Goal: Information Seeking & Learning: Check status

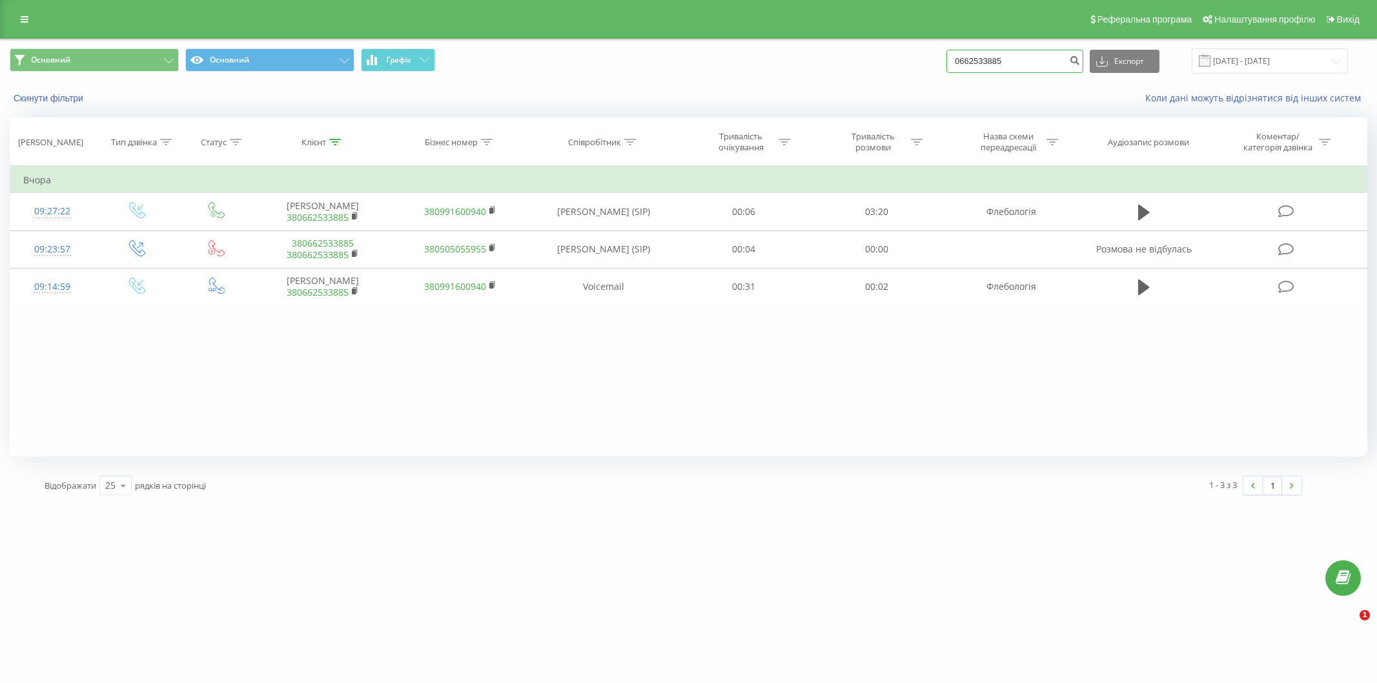
click at [1038, 62] on input "0662533885" at bounding box center [1014, 61] width 137 height 23
drag, startPoint x: 1037, startPoint y: 61, endPoint x: 949, endPoint y: 66, distance: 88.0
click at [949, 66] on div "Основний Основний Графік 0662533885 Експорт .csv .xls .xlsx [DATE] - [DATE]" at bounding box center [688, 60] width 1357 height 25
paste input "37425083"
type input "0637425083"
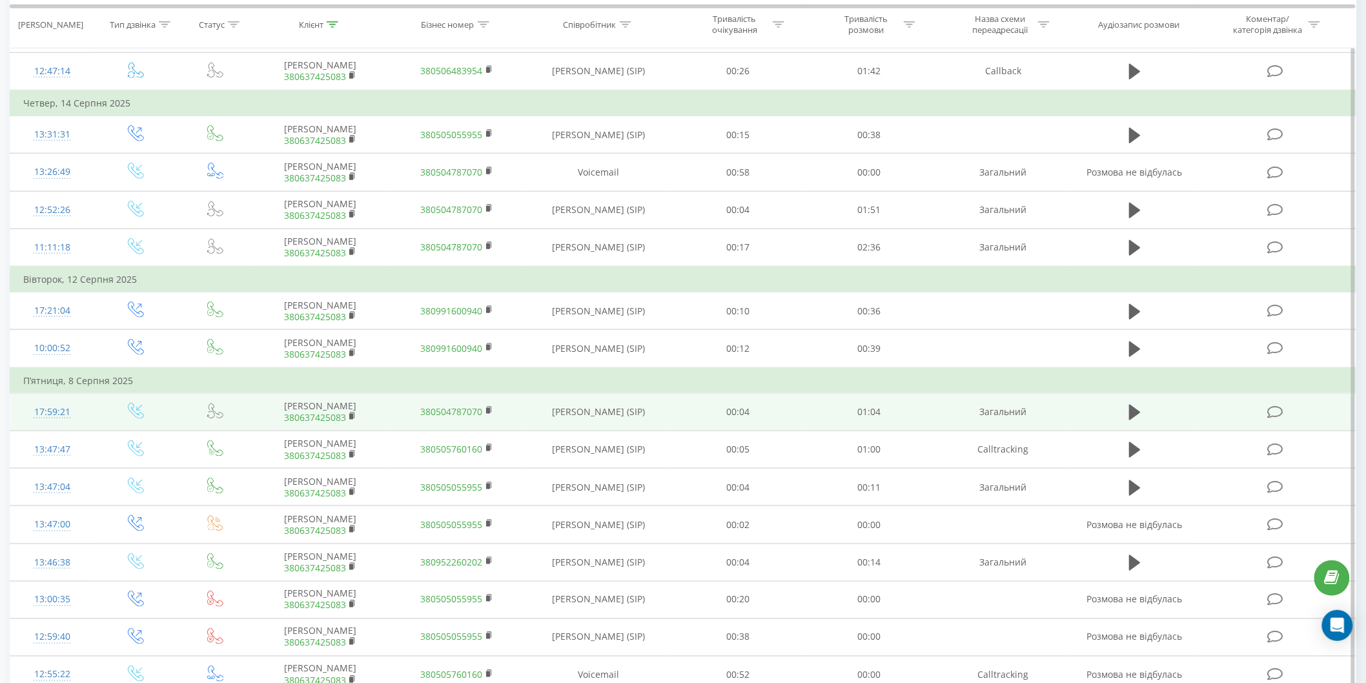
scroll to position [430, 0]
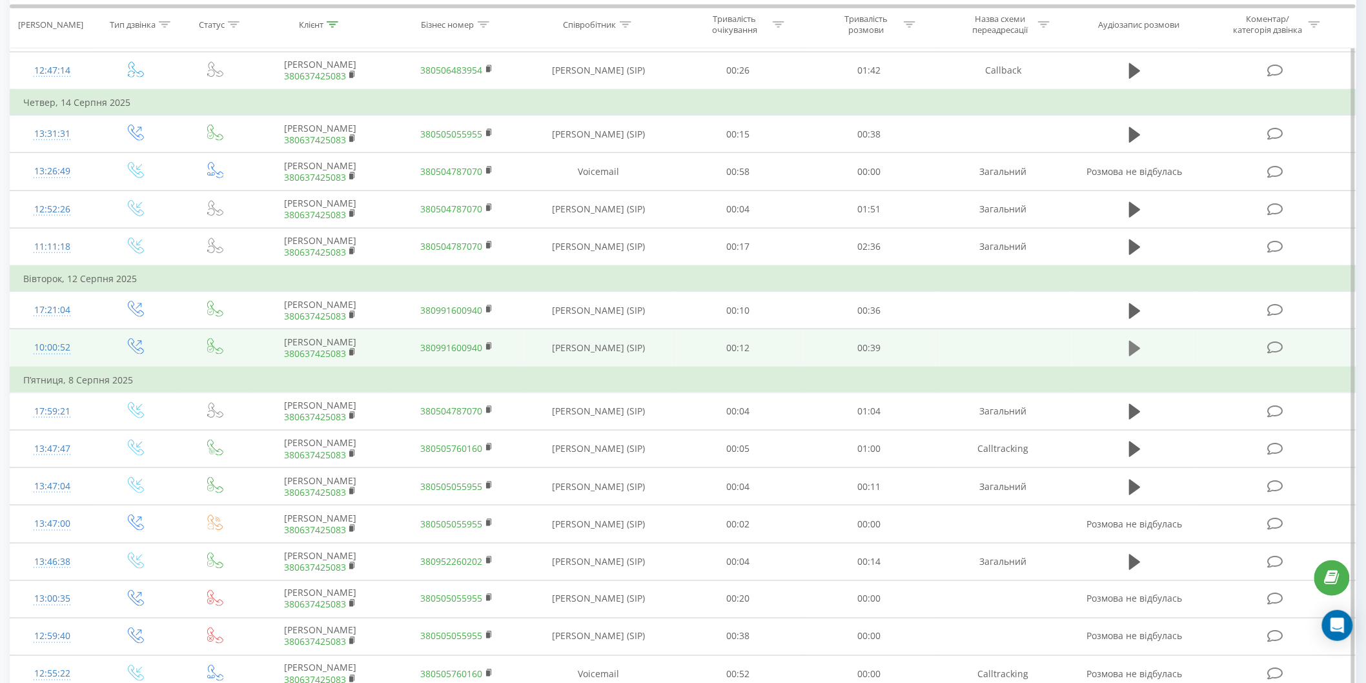
click at [1130, 342] on icon at bounding box center [1135, 348] width 12 height 15
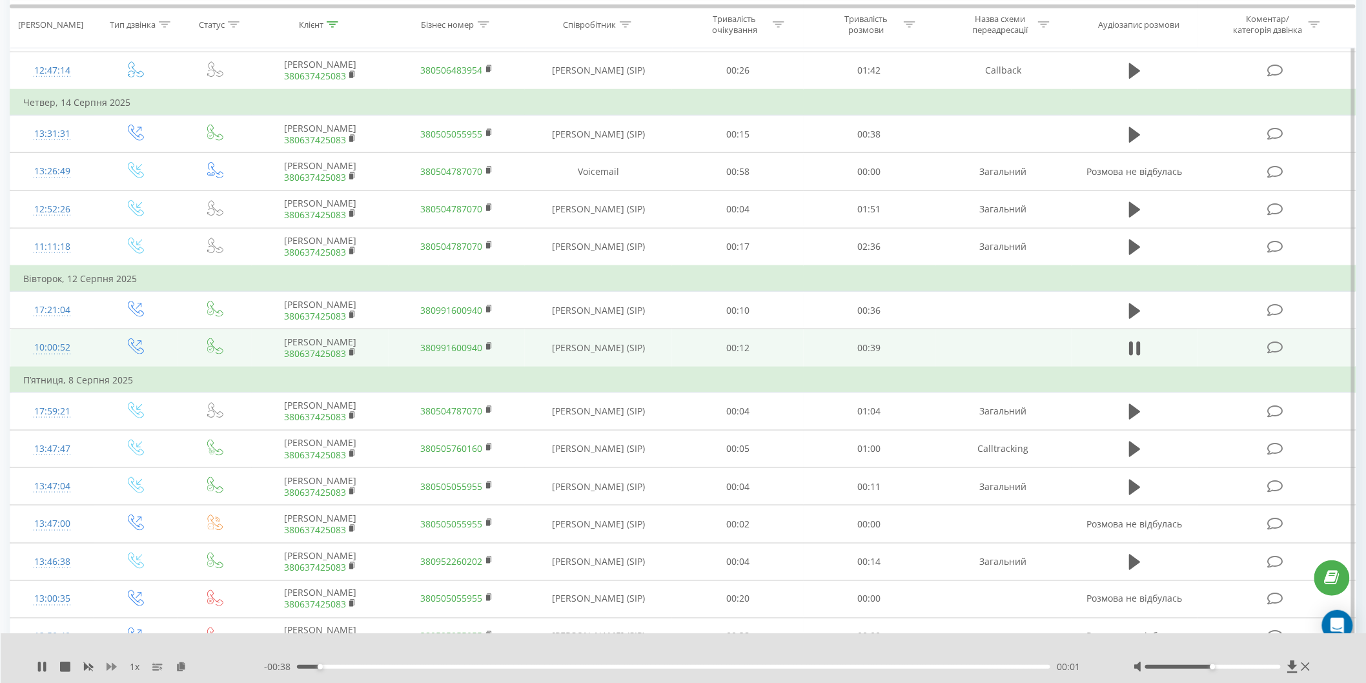
click at [107, 665] on icon at bounding box center [112, 667] width 10 height 8
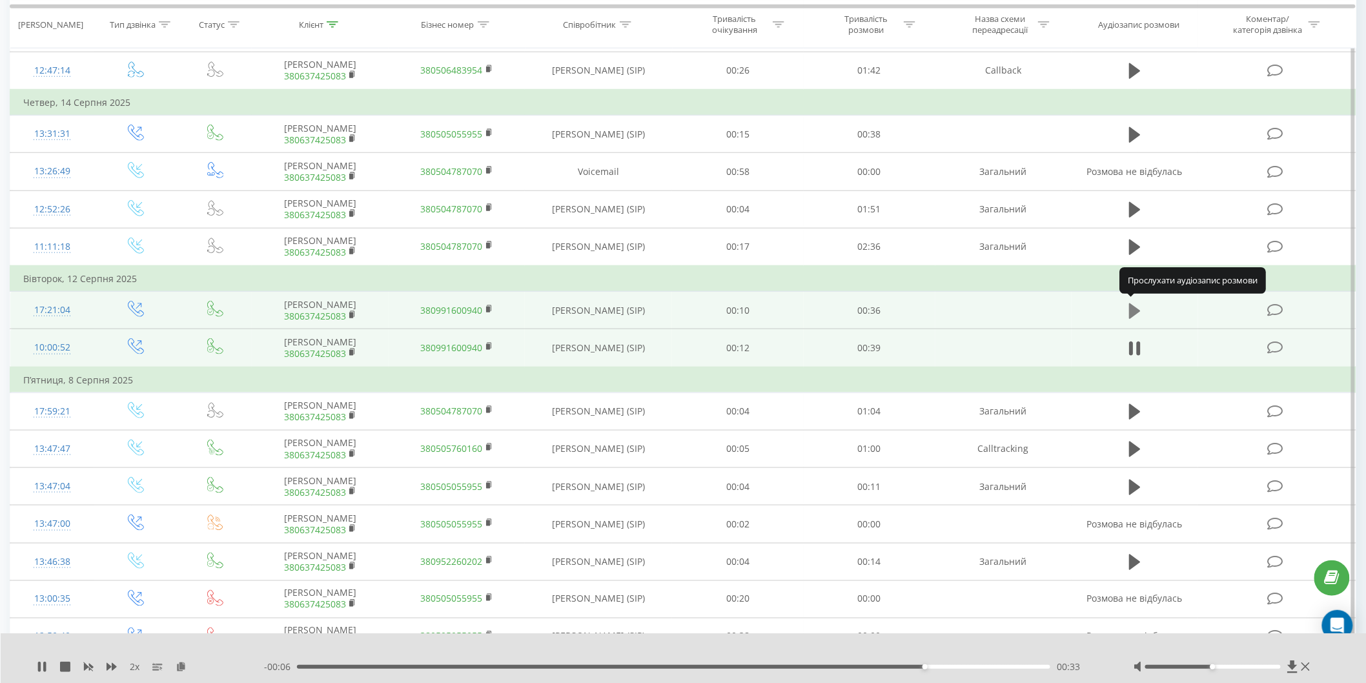
click at [1138, 302] on icon at bounding box center [1135, 311] width 12 height 18
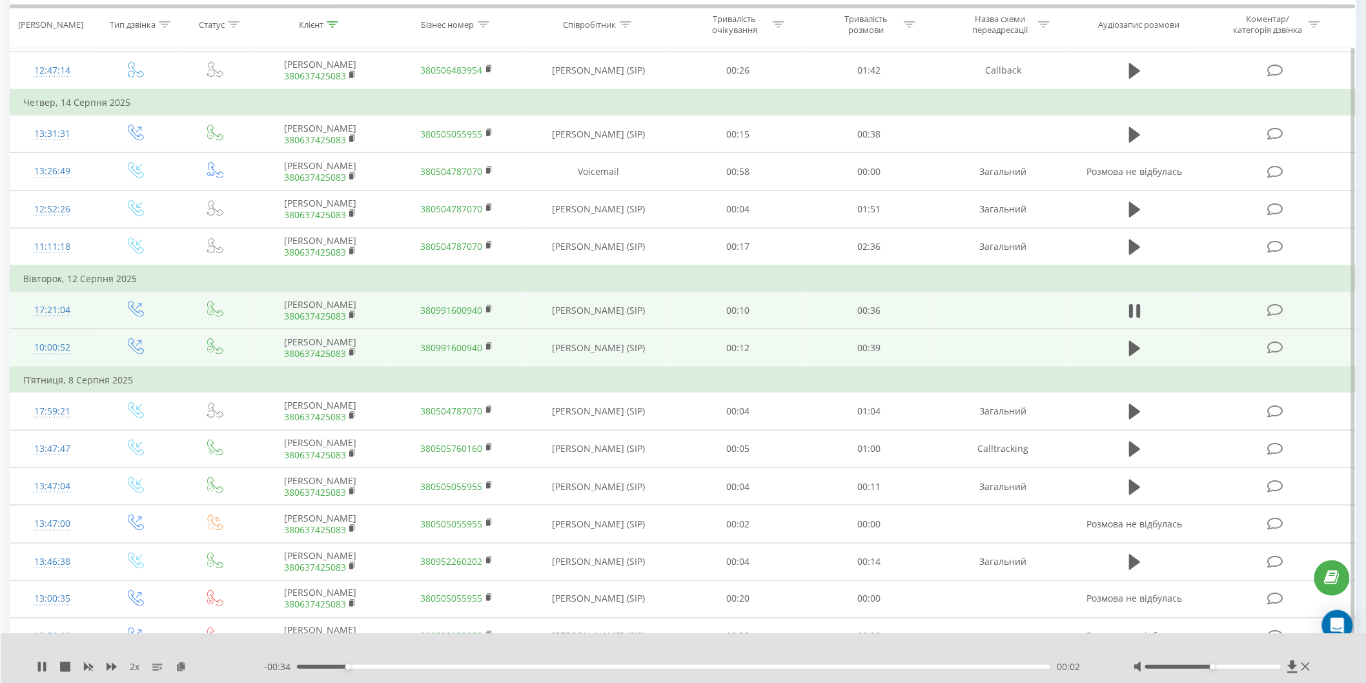
click at [429, 667] on div "00:02" at bounding box center [673, 667] width 753 height 4
click at [551, 668] on div "00:09" at bounding box center [673, 667] width 753 height 4
click at [711, 666] on div "00:20" at bounding box center [673, 667] width 753 height 4
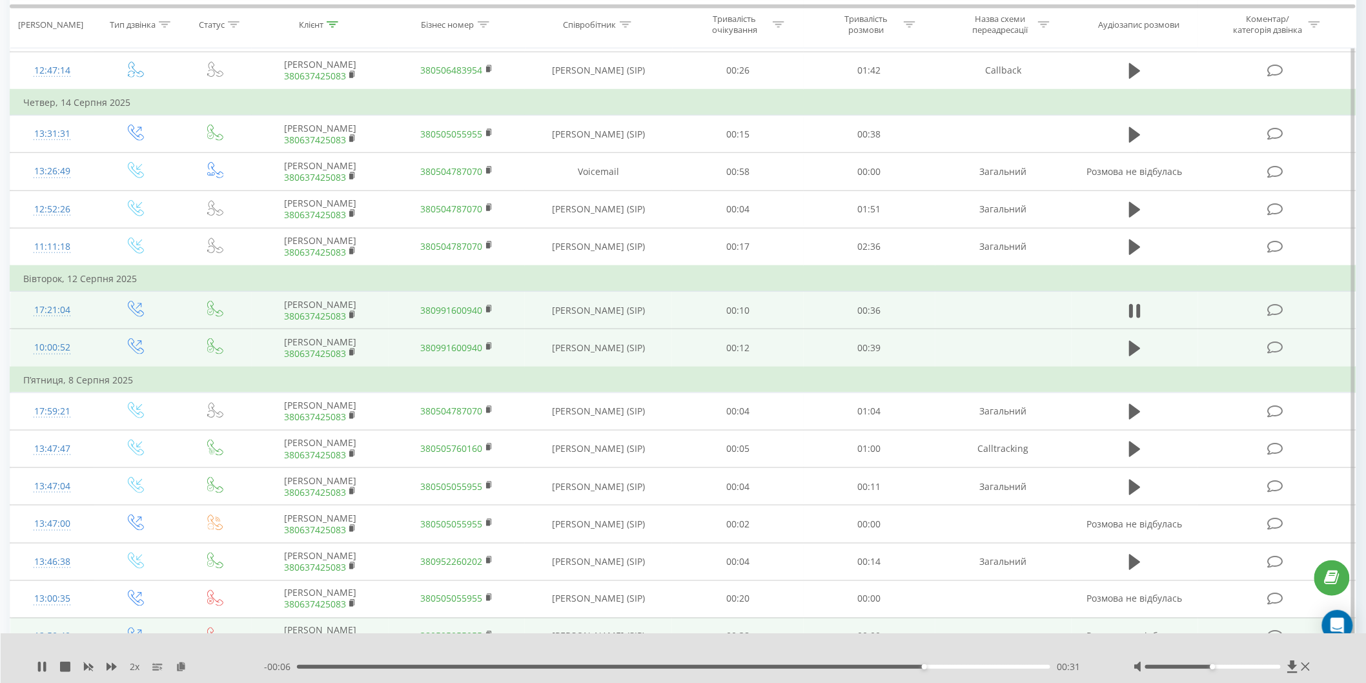
drag, startPoint x: 39, startPoint y: 667, endPoint x: 99, endPoint y: 628, distance: 71.4
click at [40, 667] on icon at bounding box center [39, 667] width 3 height 10
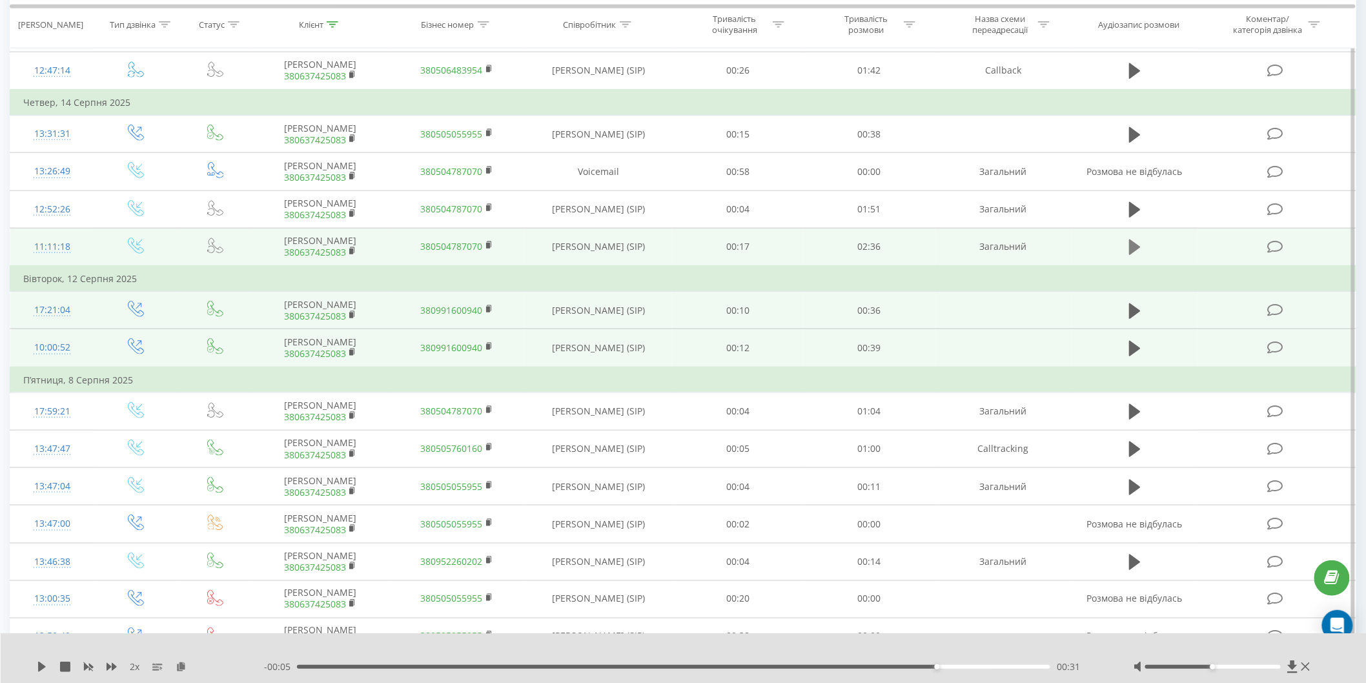
click at [1132, 243] on icon at bounding box center [1135, 246] width 12 height 15
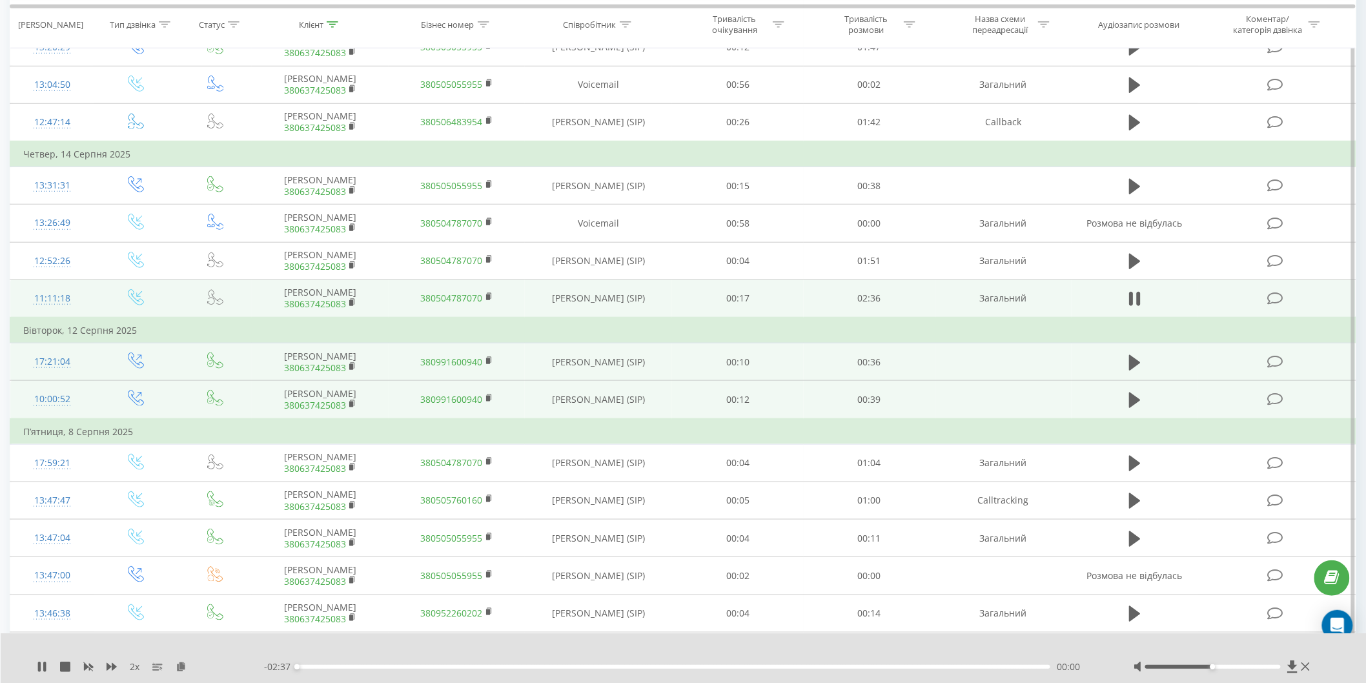
scroll to position [358, 0]
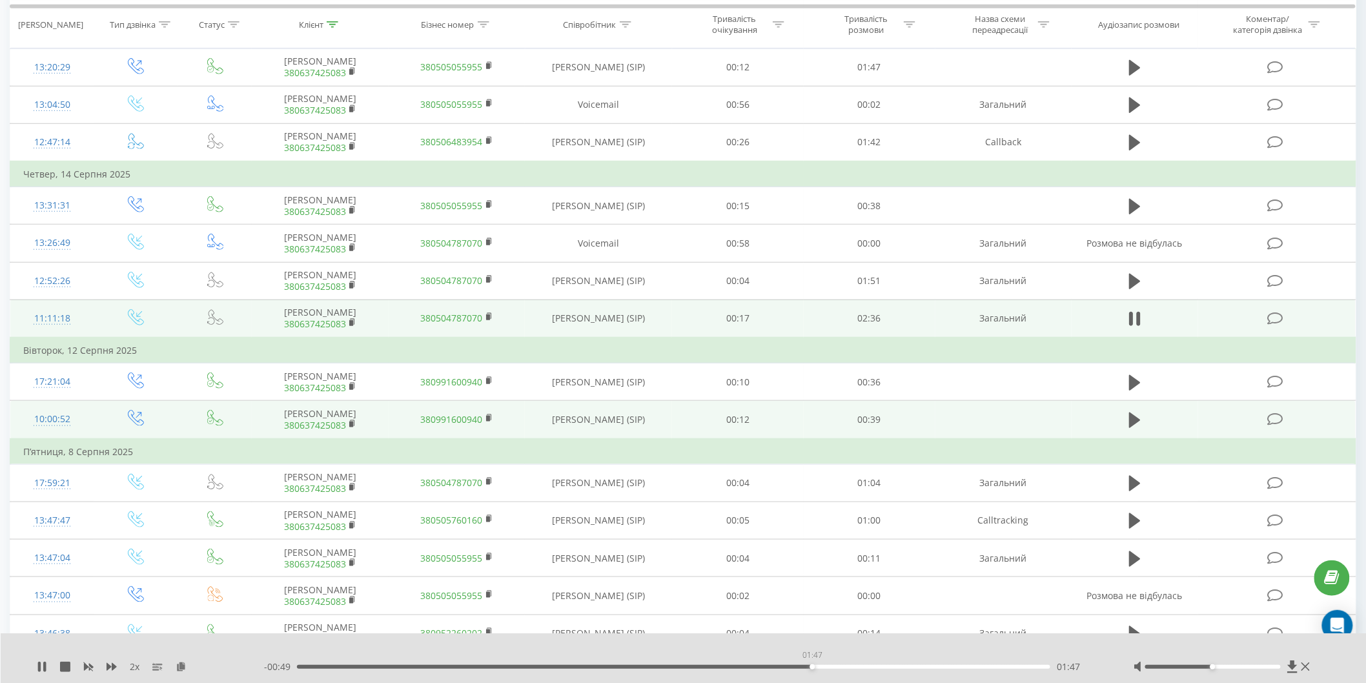
click at [812, 667] on div "01:47" at bounding box center [673, 667] width 753 height 4
click at [846, 667] on div "01:47" at bounding box center [673, 667] width 753 height 4
click at [926, 668] on div "01:58" at bounding box center [673, 667] width 753 height 4
click at [973, 666] on div "02:21" at bounding box center [673, 667] width 753 height 4
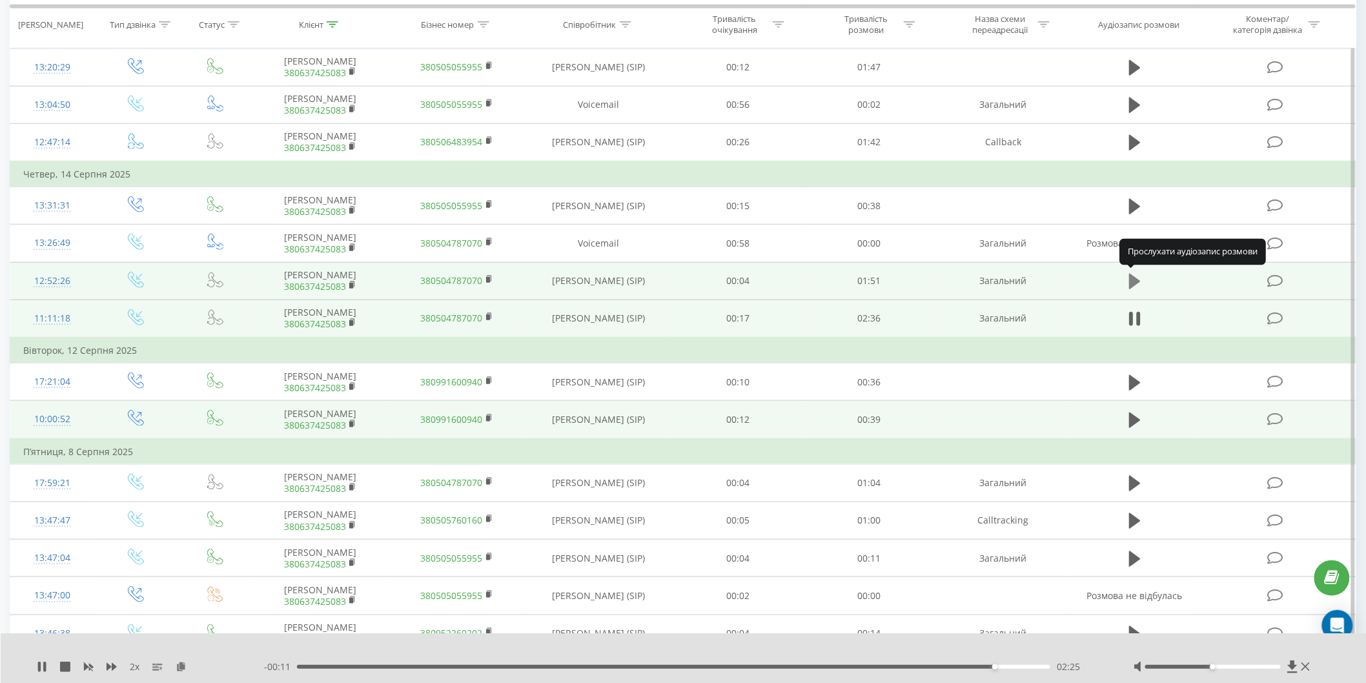
click at [1138, 278] on icon at bounding box center [1135, 281] width 12 height 18
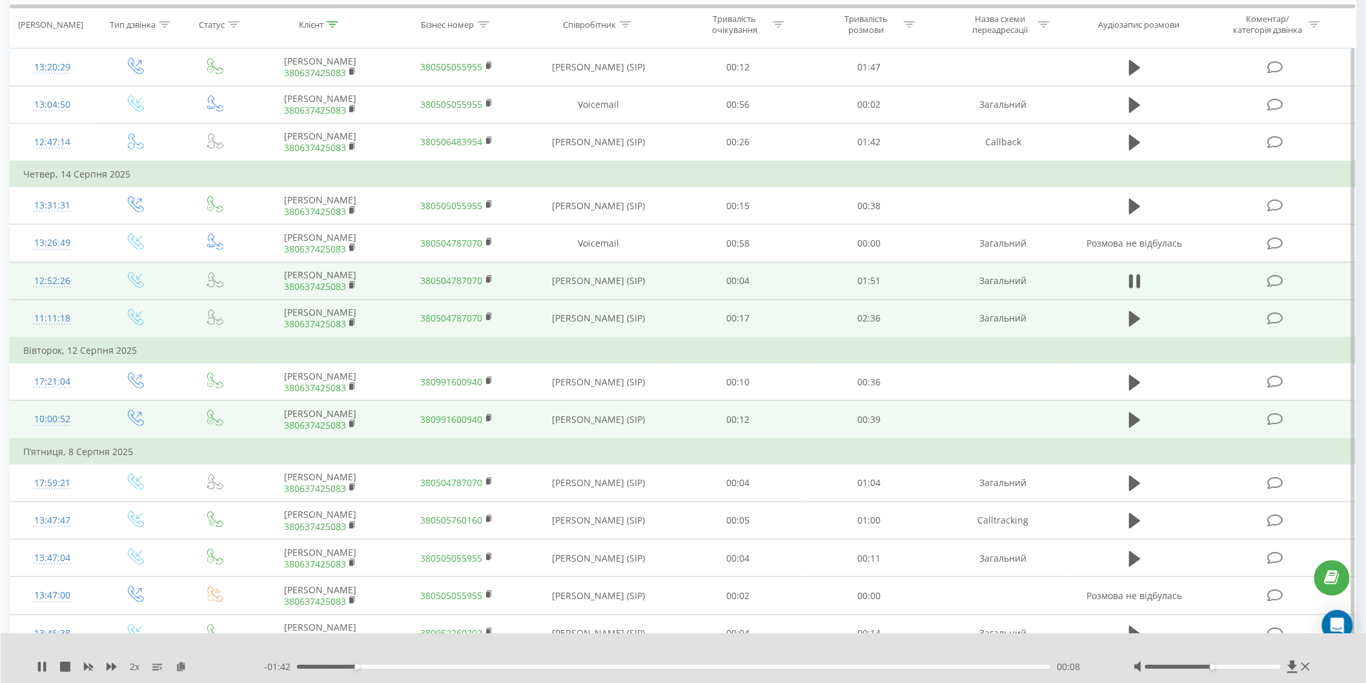
click at [34, 669] on div "2 x - 01:42 00:08 00:08" at bounding box center [684, 658] width 1366 height 50
click at [37, 667] on icon at bounding box center [42, 667] width 10 height 10
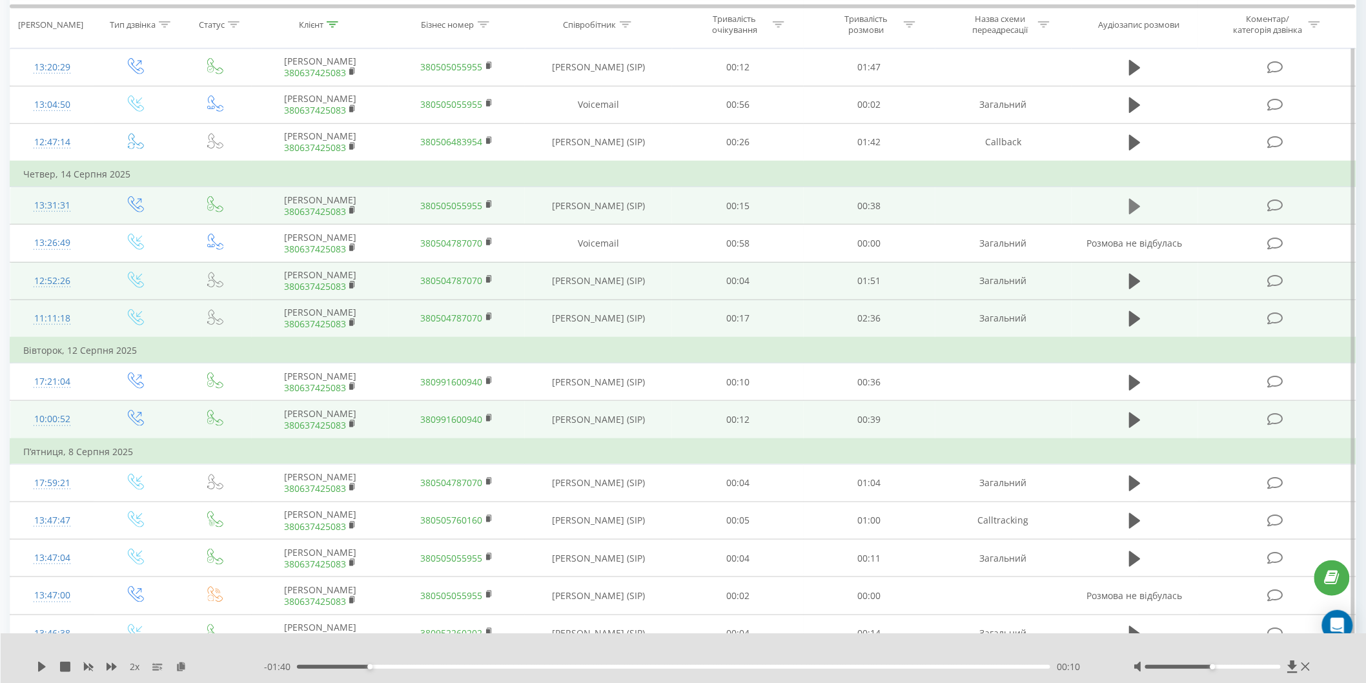
click at [1139, 204] on icon at bounding box center [1135, 206] width 12 height 15
click at [44, 666] on icon at bounding box center [44, 667] width 3 height 10
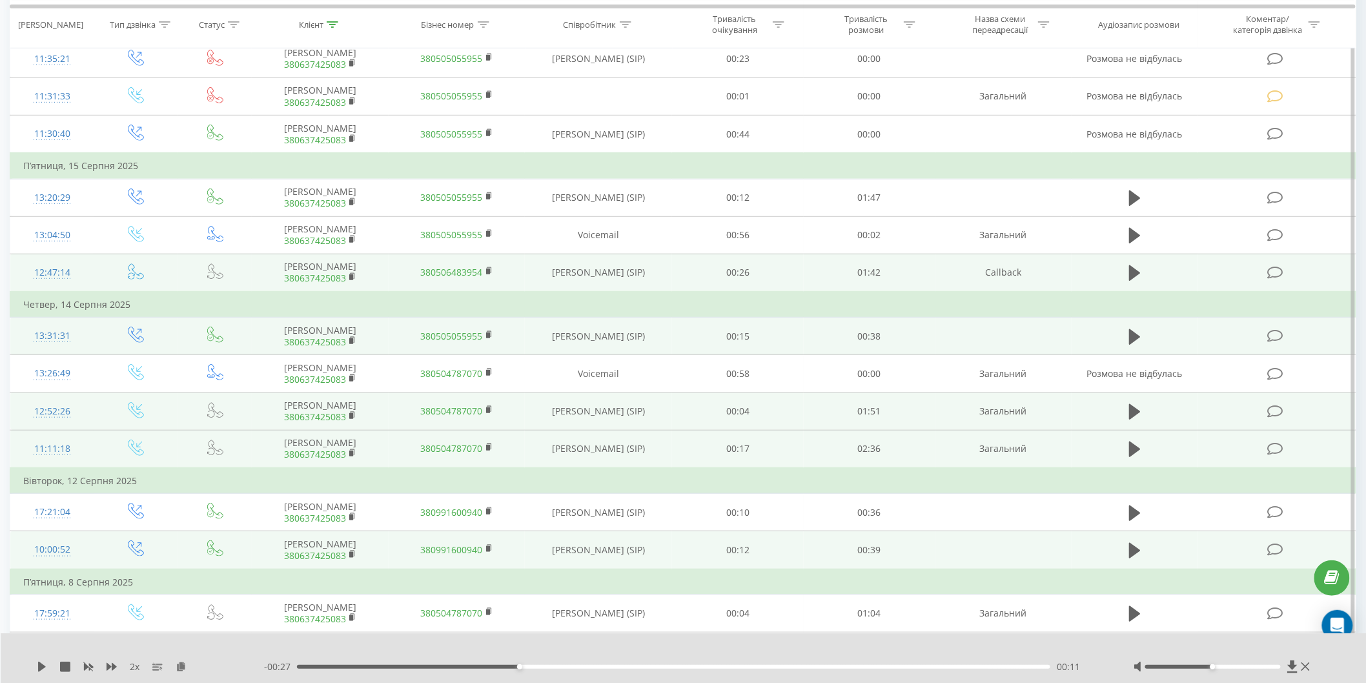
scroll to position [215, 0]
